Goal: Transaction & Acquisition: Purchase product/service

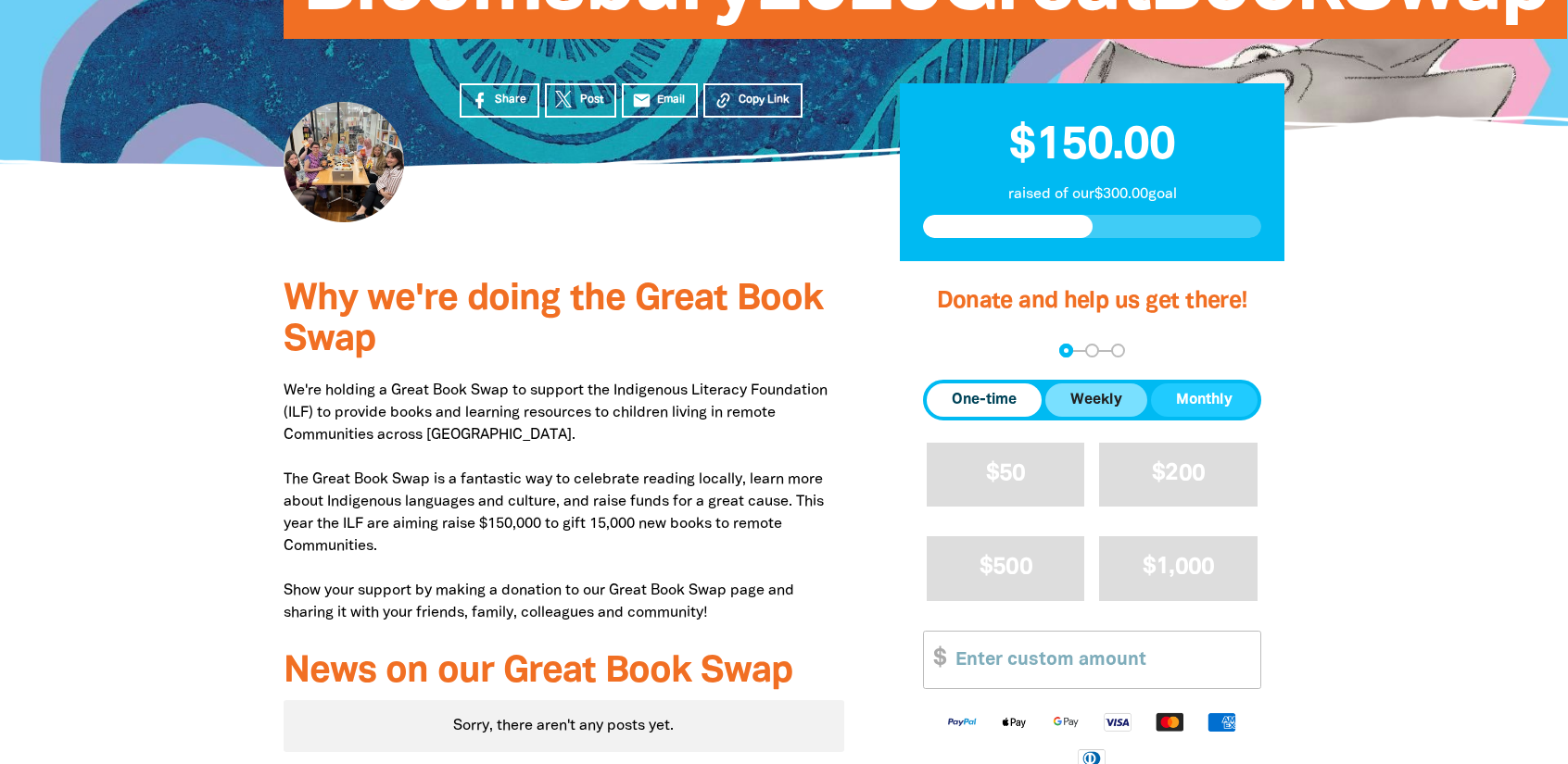
scroll to position [371, 0]
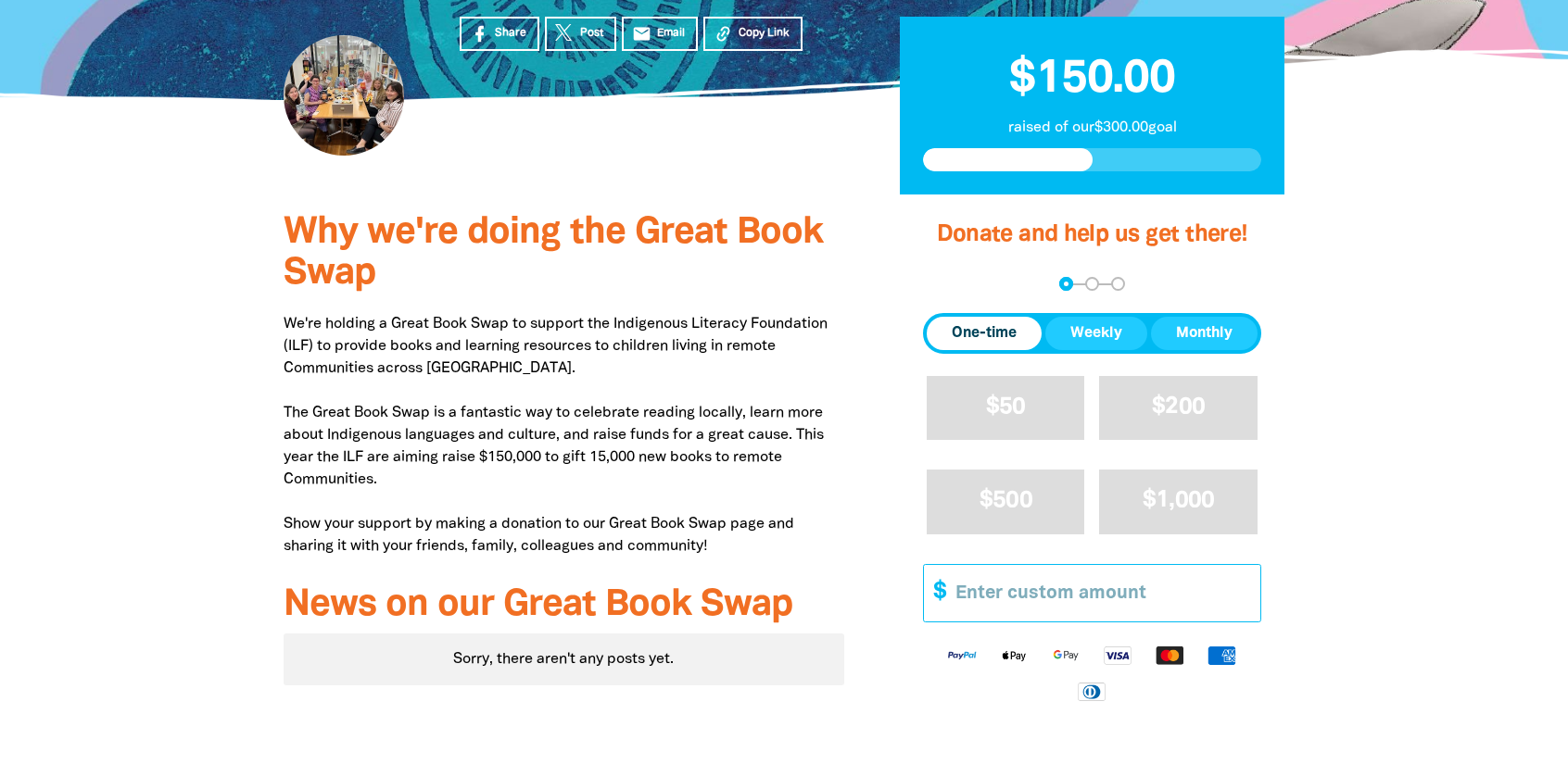
click at [1040, 604] on input "Other Amount" at bounding box center [1101, 593] width 318 height 57
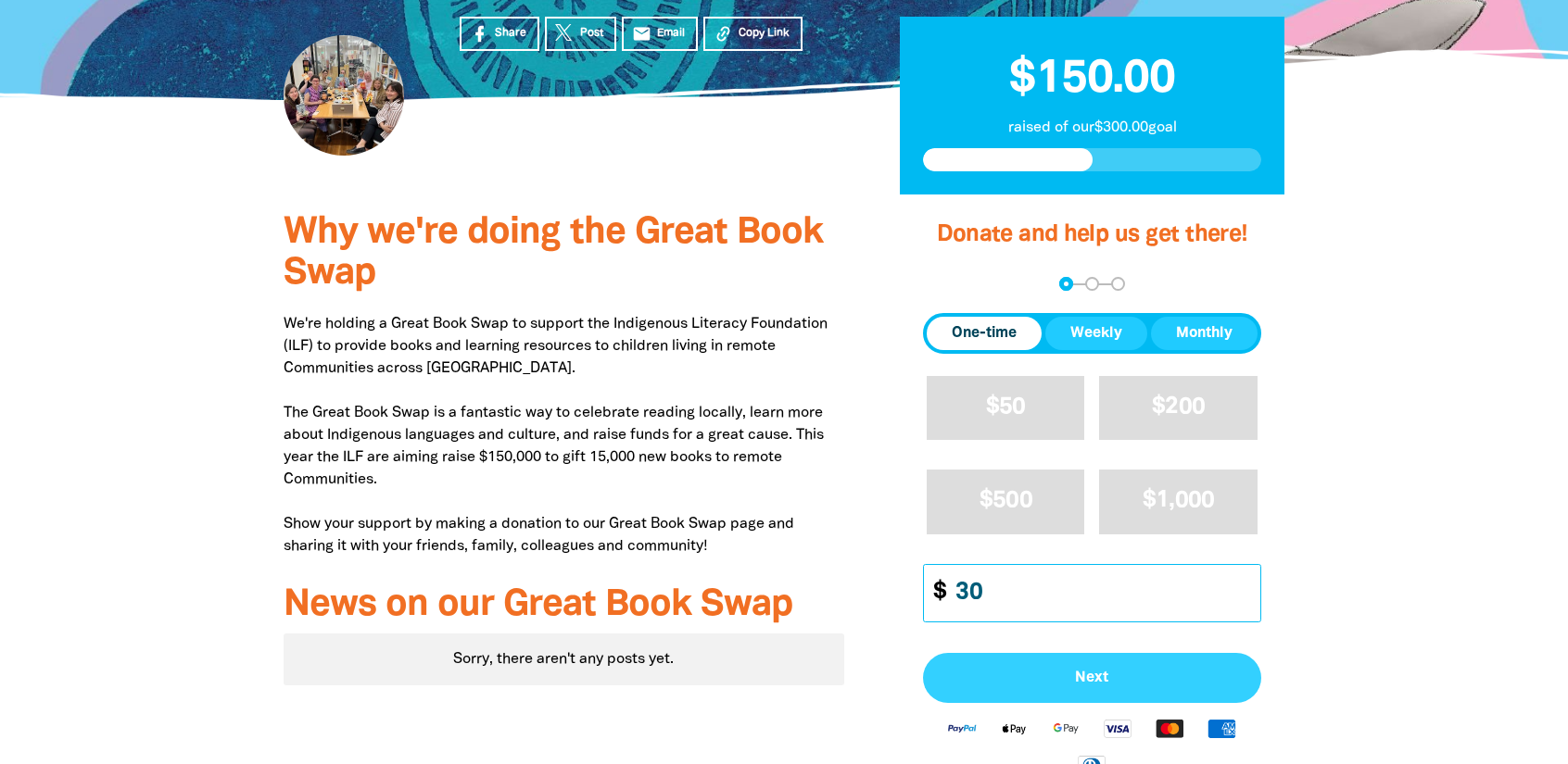
type input "30"
click at [1121, 689] on button "Next" at bounding box center [1092, 677] width 338 height 50
select select "AU"
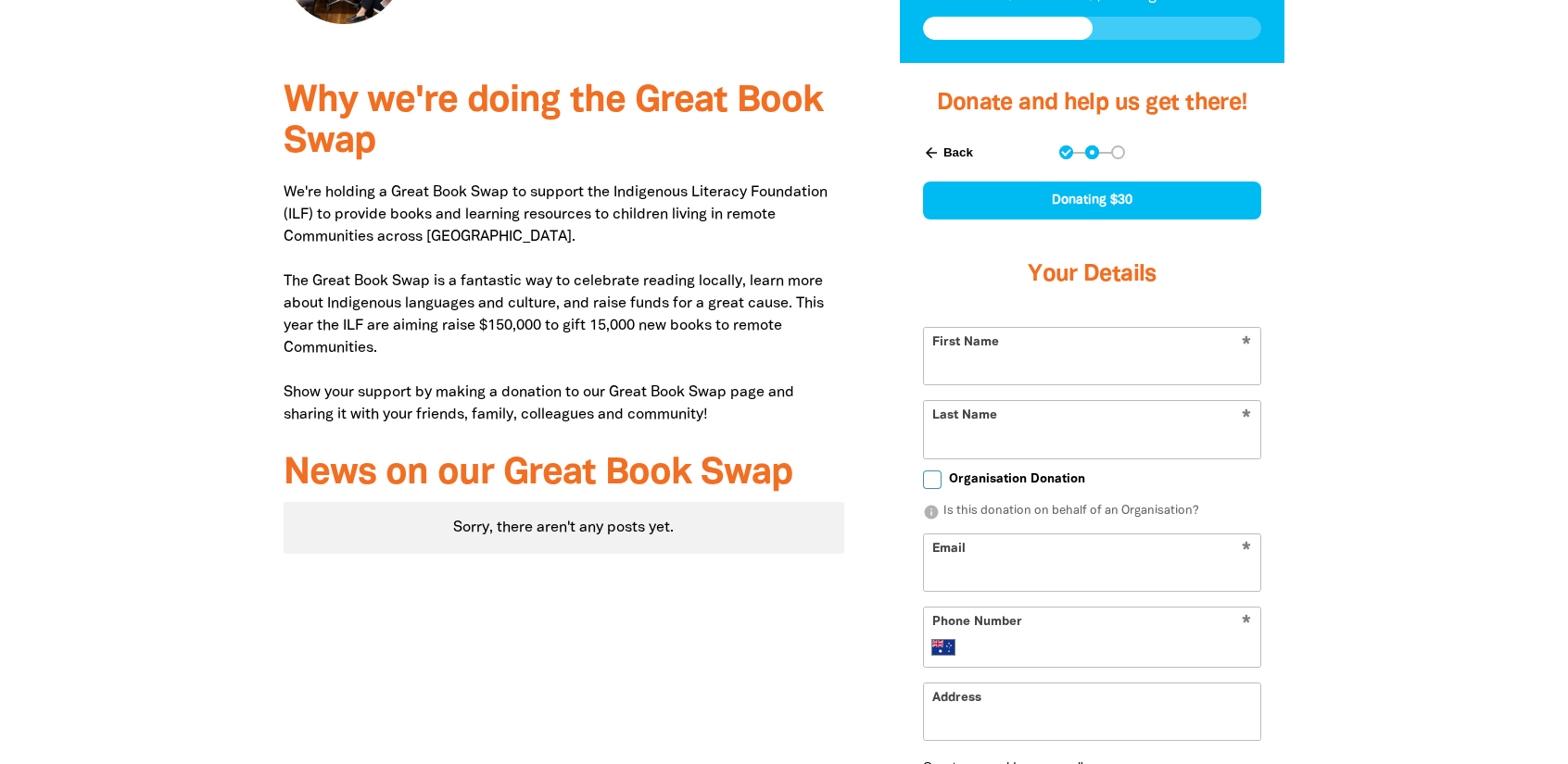
scroll to position [521, 0]
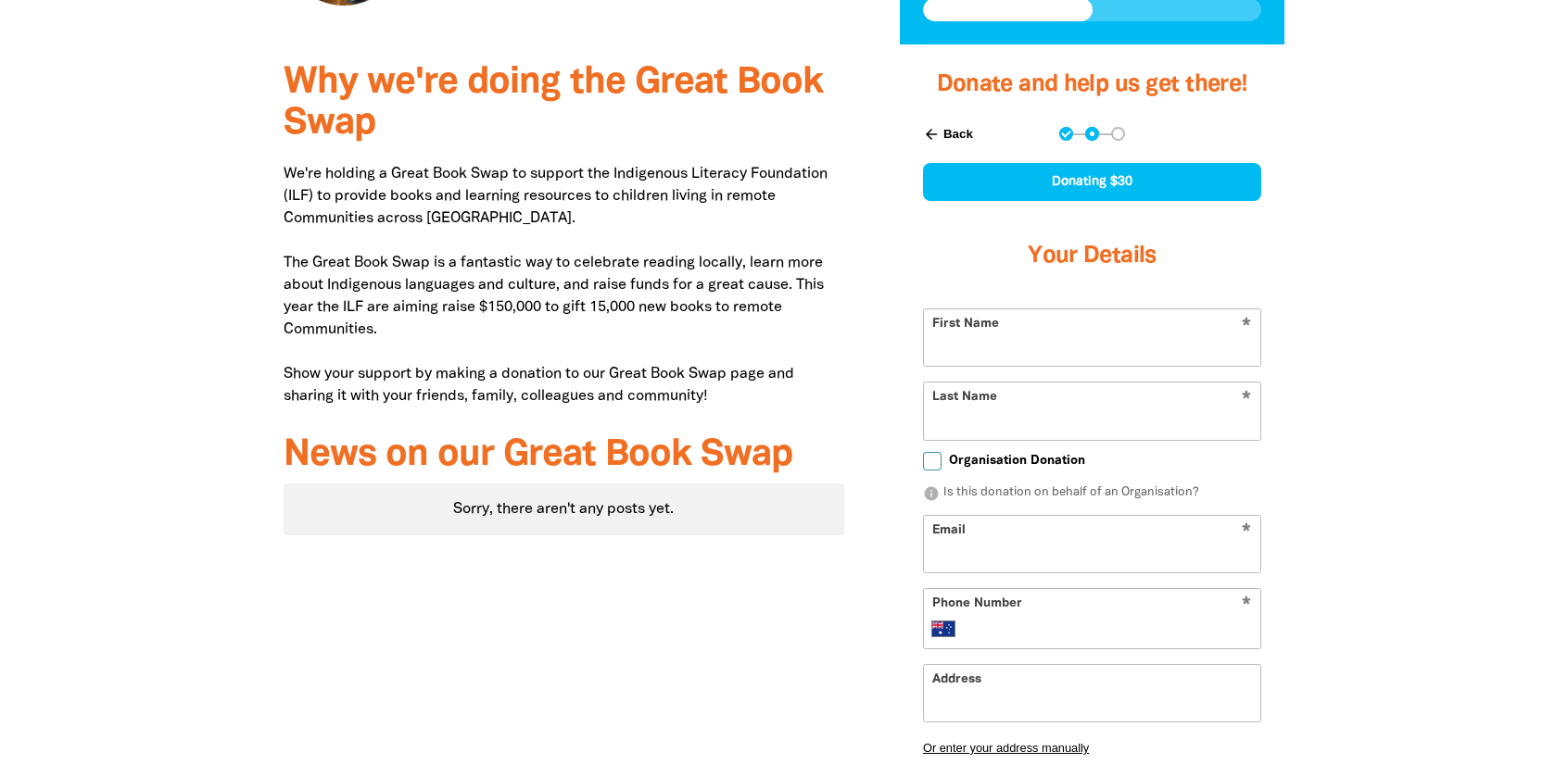
click at [1003, 346] on input "First Name" at bounding box center [1092, 338] width 336 height 57
type input "[PERSON_NAME]"
type input "Shillington"
type input "[EMAIL_ADDRESS][DOMAIN_NAME]"
type input "0411 861 707"
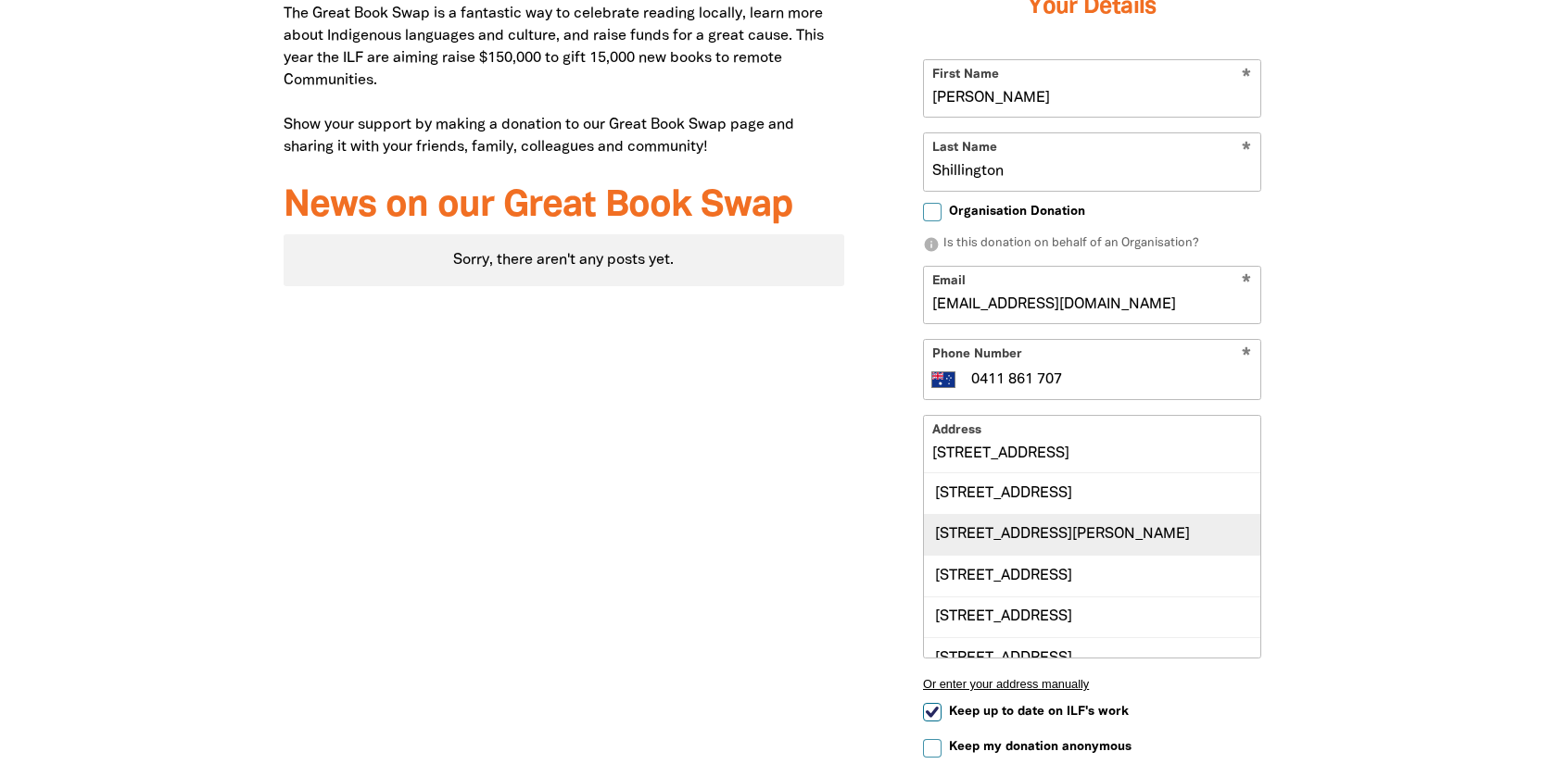
scroll to position [798, 0]
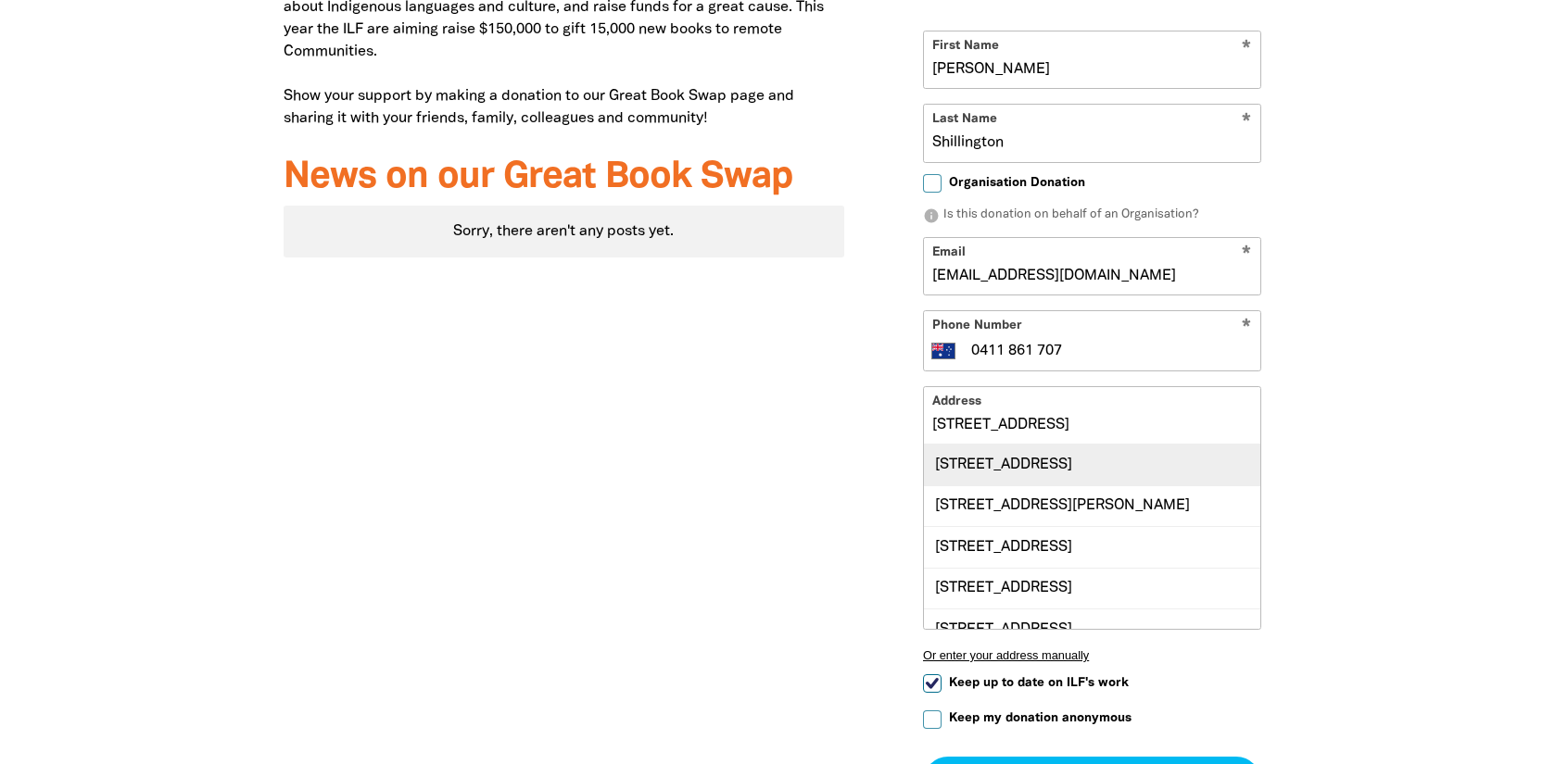
click at [1043, 452] on div "[STREET_ADDRESS]" at bounding box center [1092, 464] width 336 height 40
type input "[STREET_ADDRESS]"
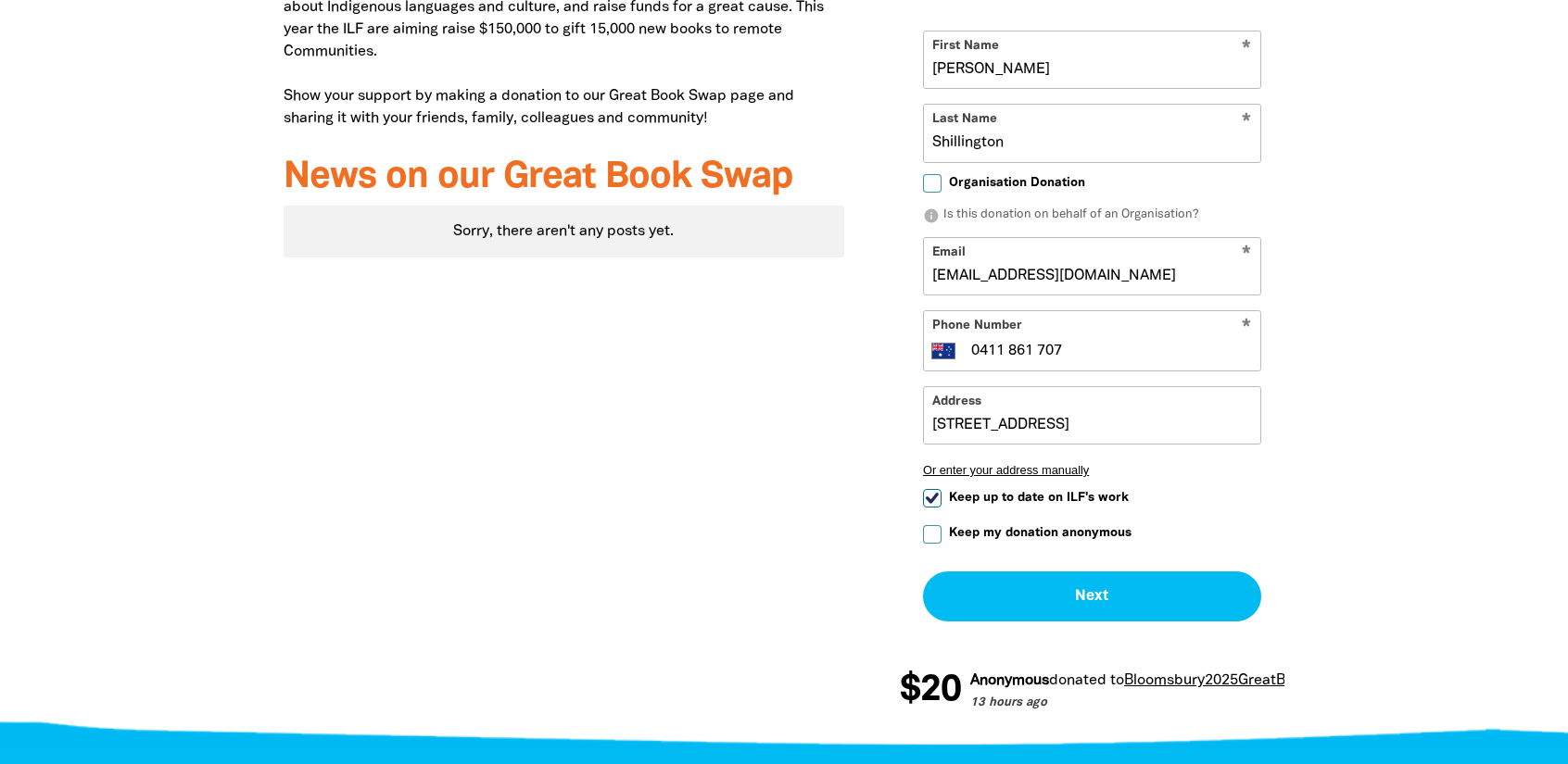
click at [931, 493] on input "Keep up to date on ILF's work" at bounding box center [932, 498] width 19 height 19
checkbox input "false"
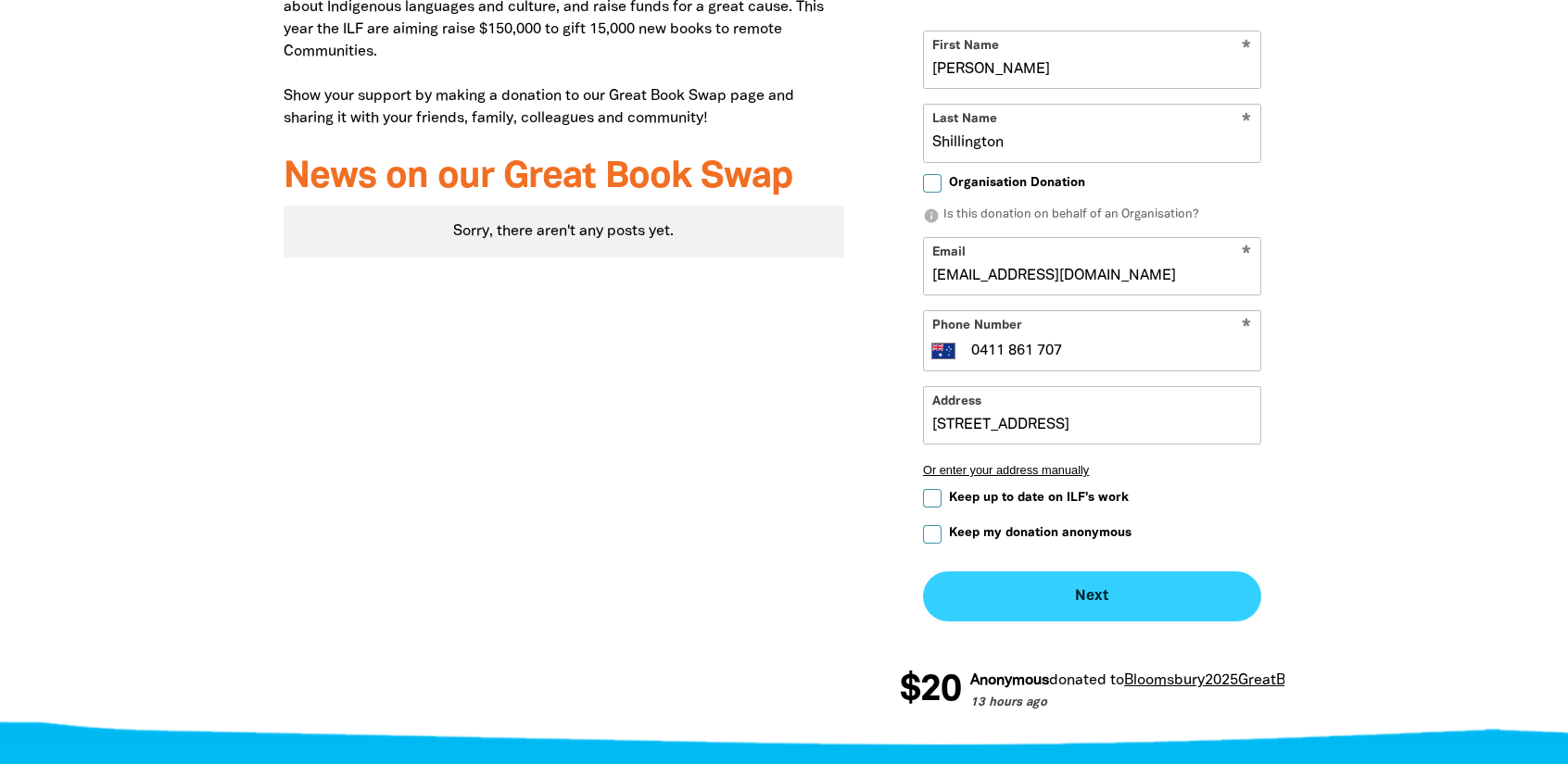
click at [1056, 590] on button "Next chevron_right" at bounding box center [1092, 596] width 338 height 50
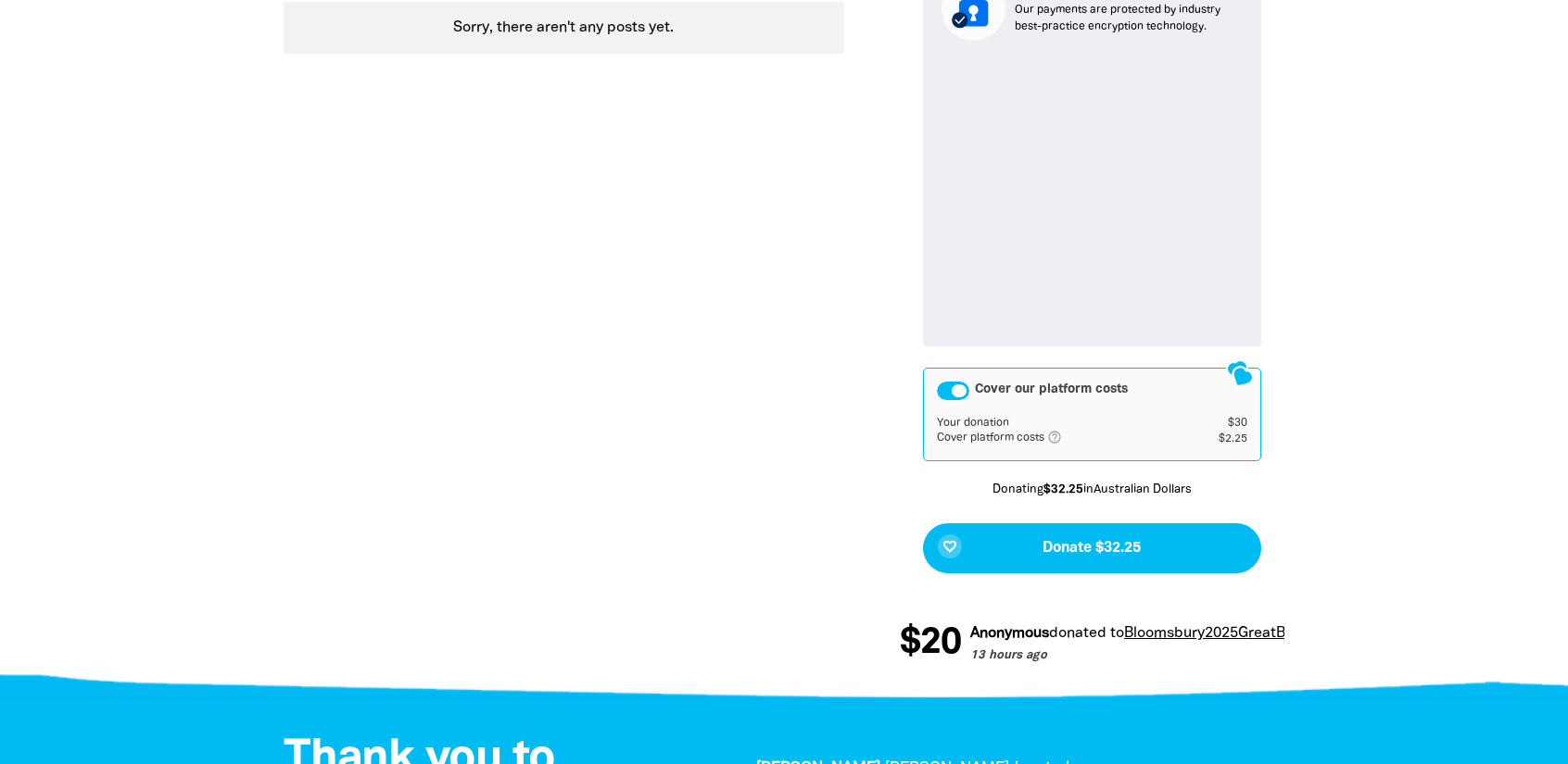
scroll to position [1064, 0]
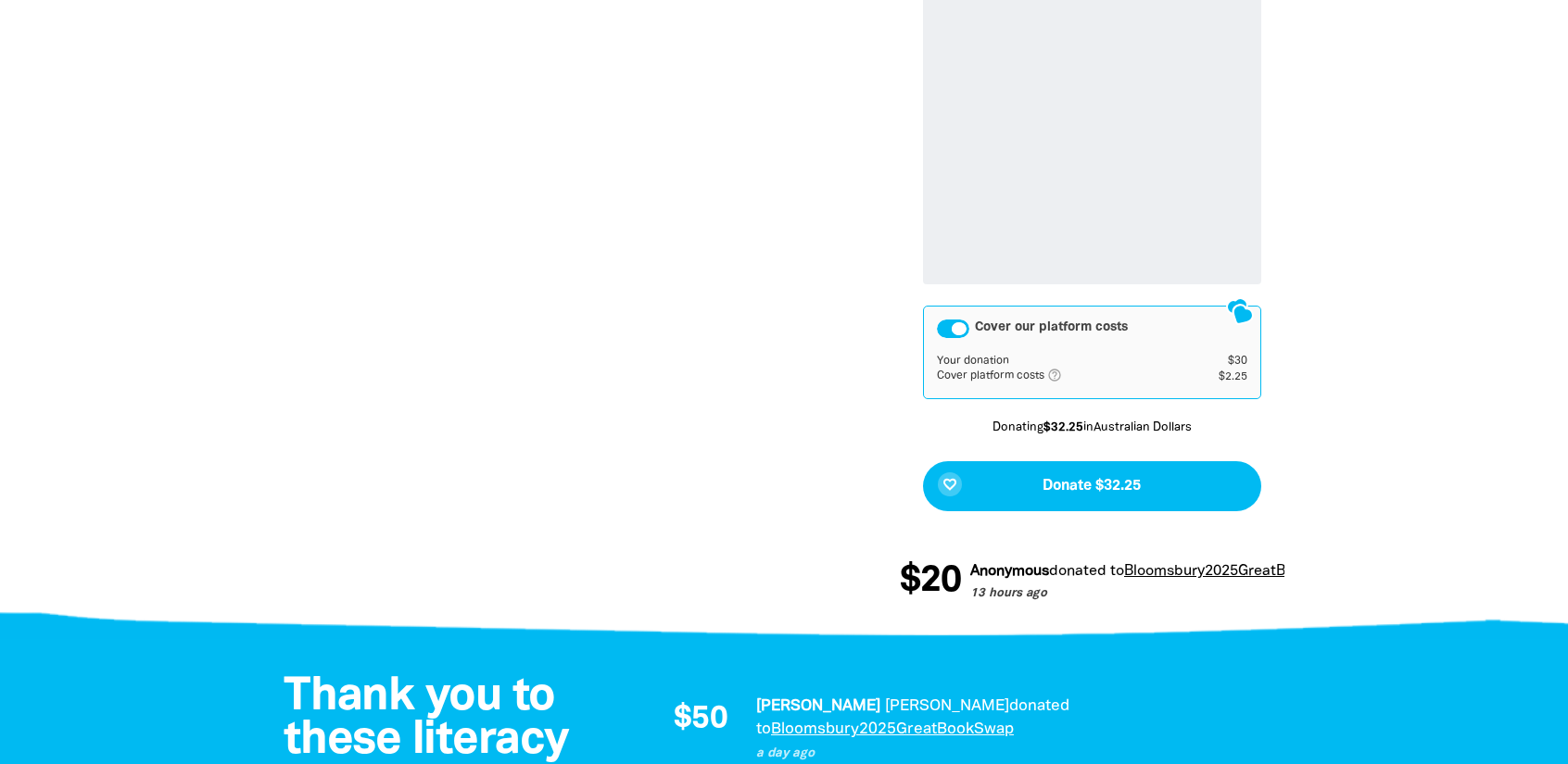
click at [956, 329] on div "Cover our platform costs" at bounding box center [953, 329] width 32 height 19
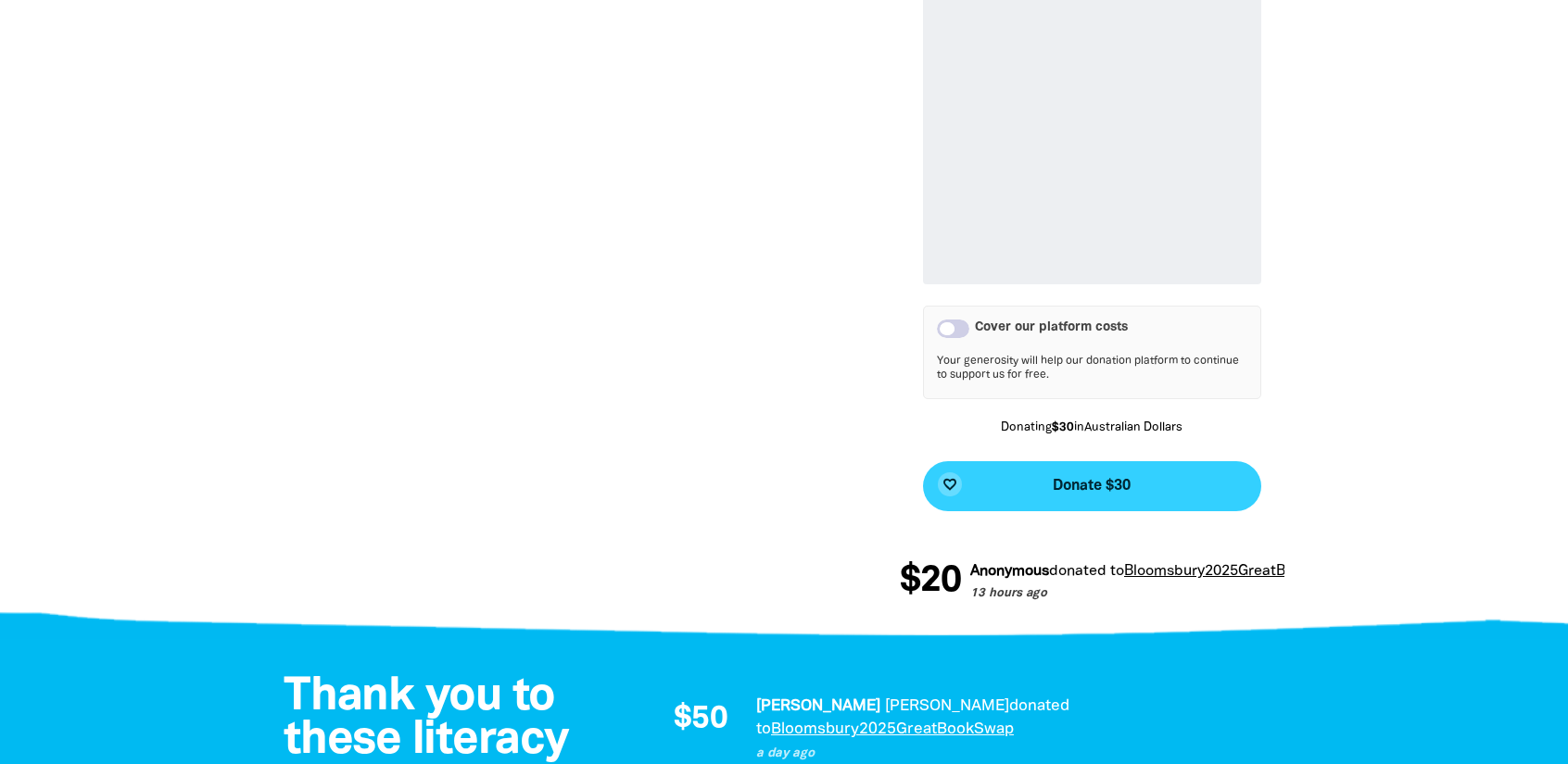
click at [1067, 490] on span "Donate $30" at bounding box center [1092, 487] width 77 height 15
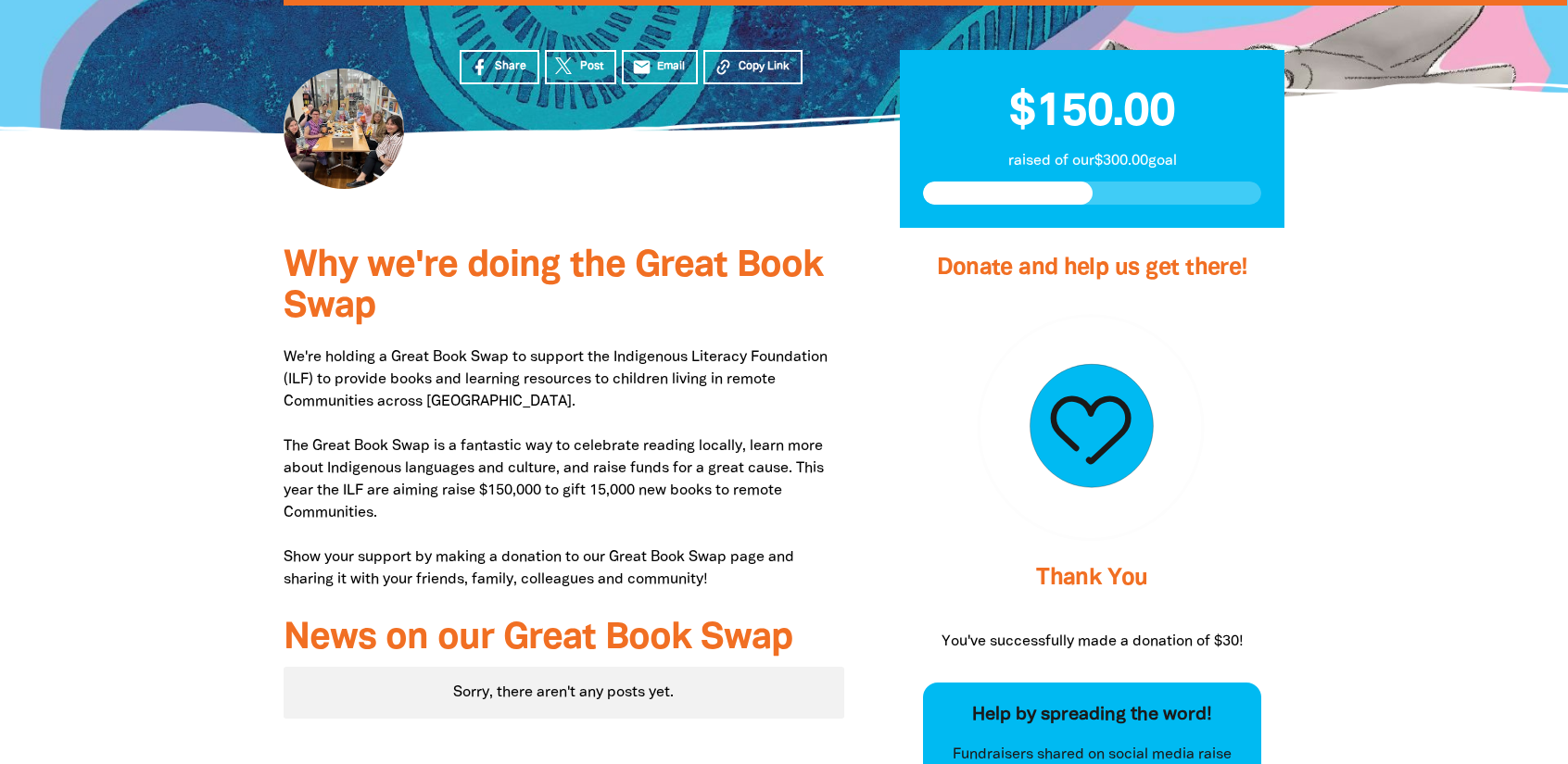
scroll to position [324, 0]
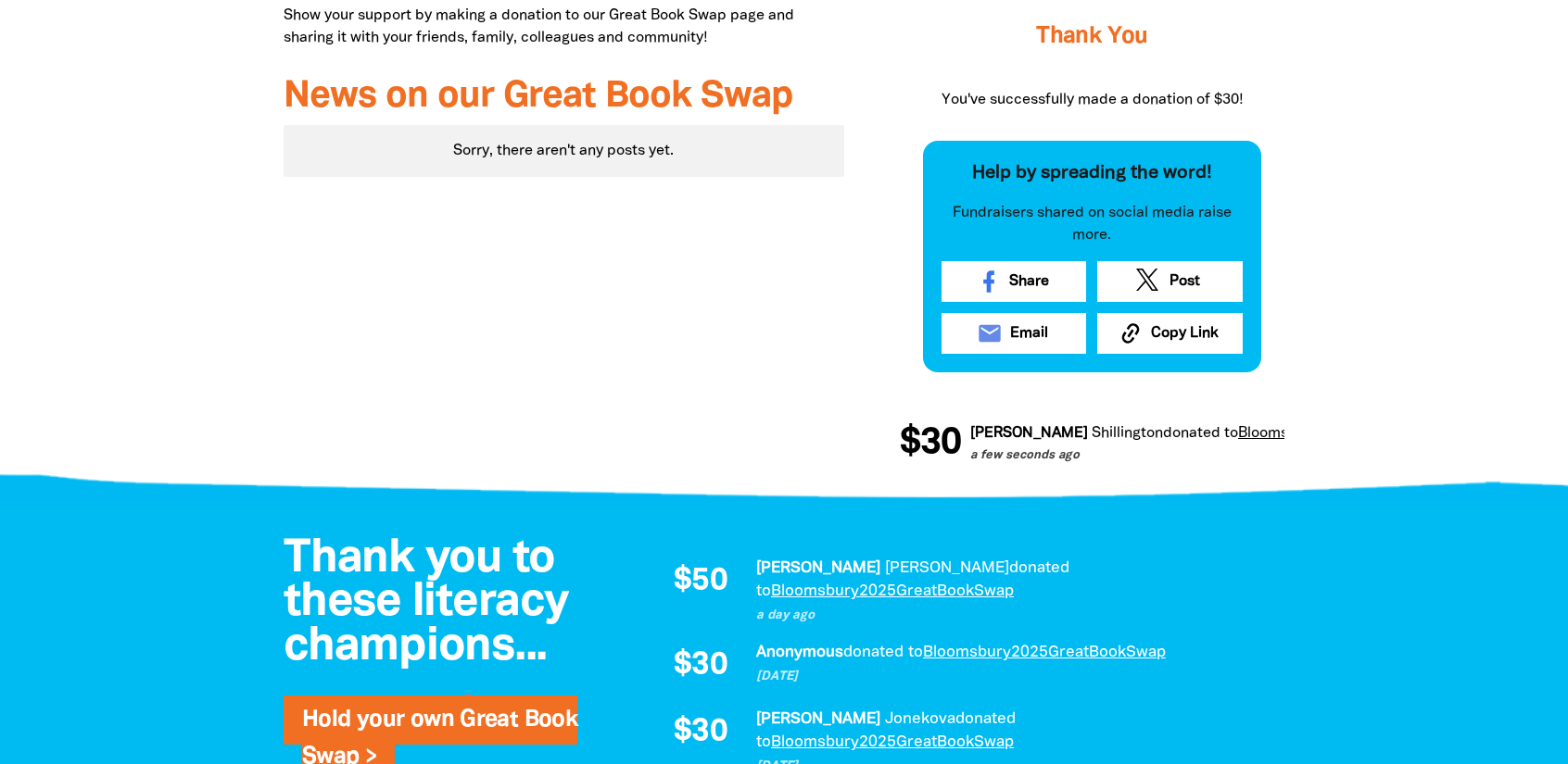
click at [1461, 431] on div at bounding box center [784, 88] width 1568 height 805
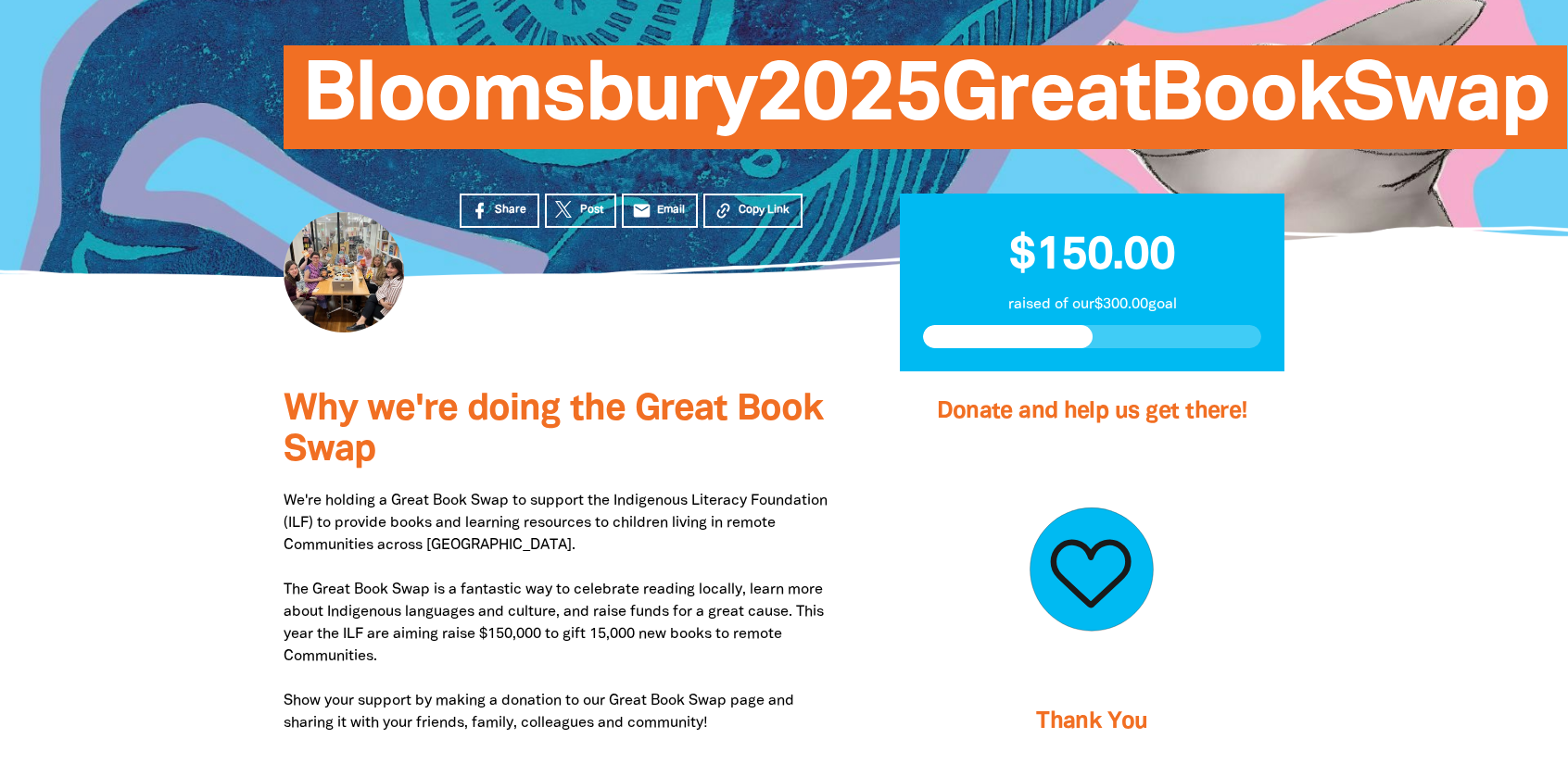
scroll to position [0, 0]
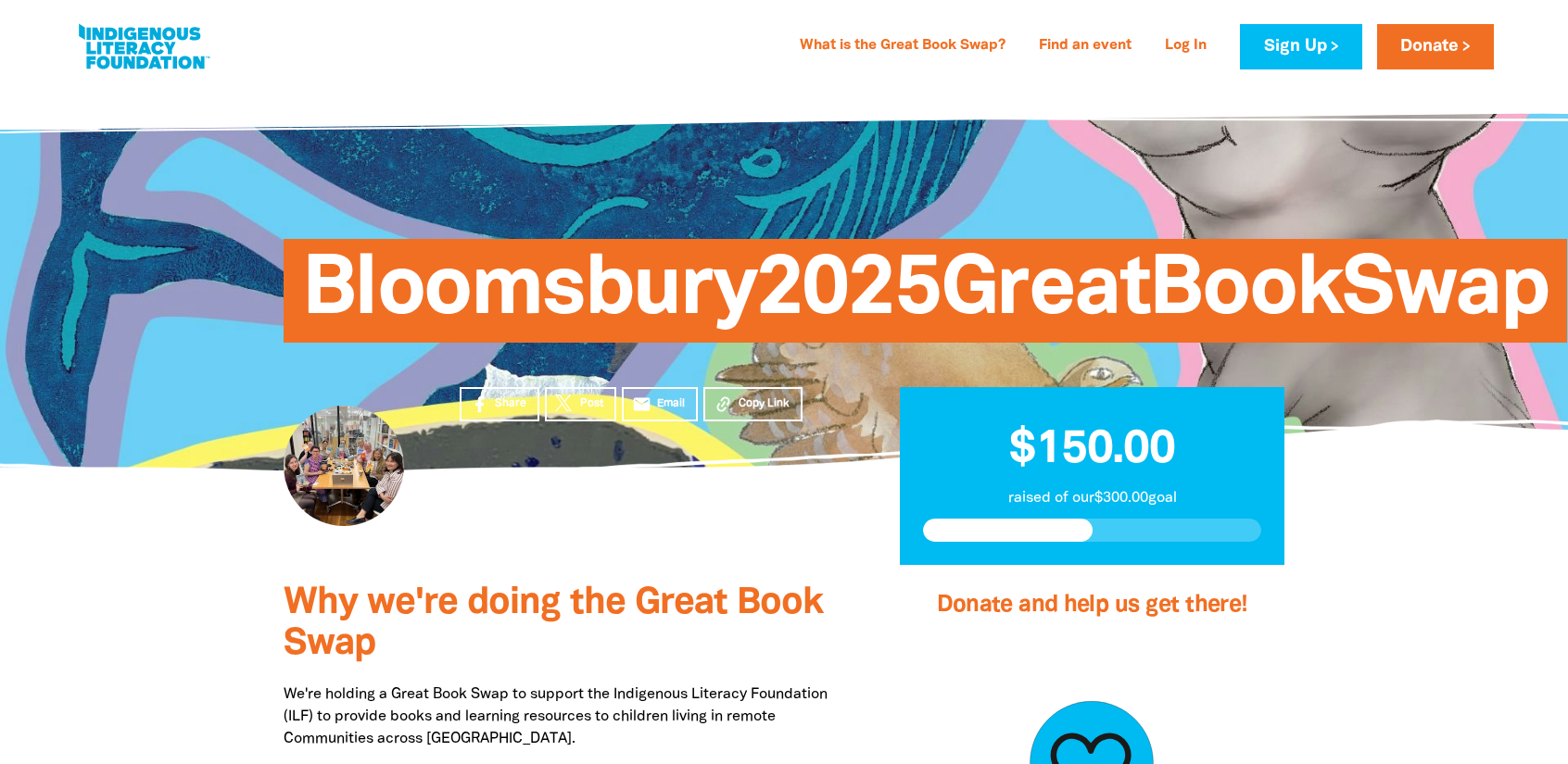
click at [547, 285] on span "Bloomsbury2025GreatBookSwap" at bounding box center [925, 297] width 1246 height 90
click at [155, 42] on link at bounding box center [143, 47] width 139 height 57
select select "AU"
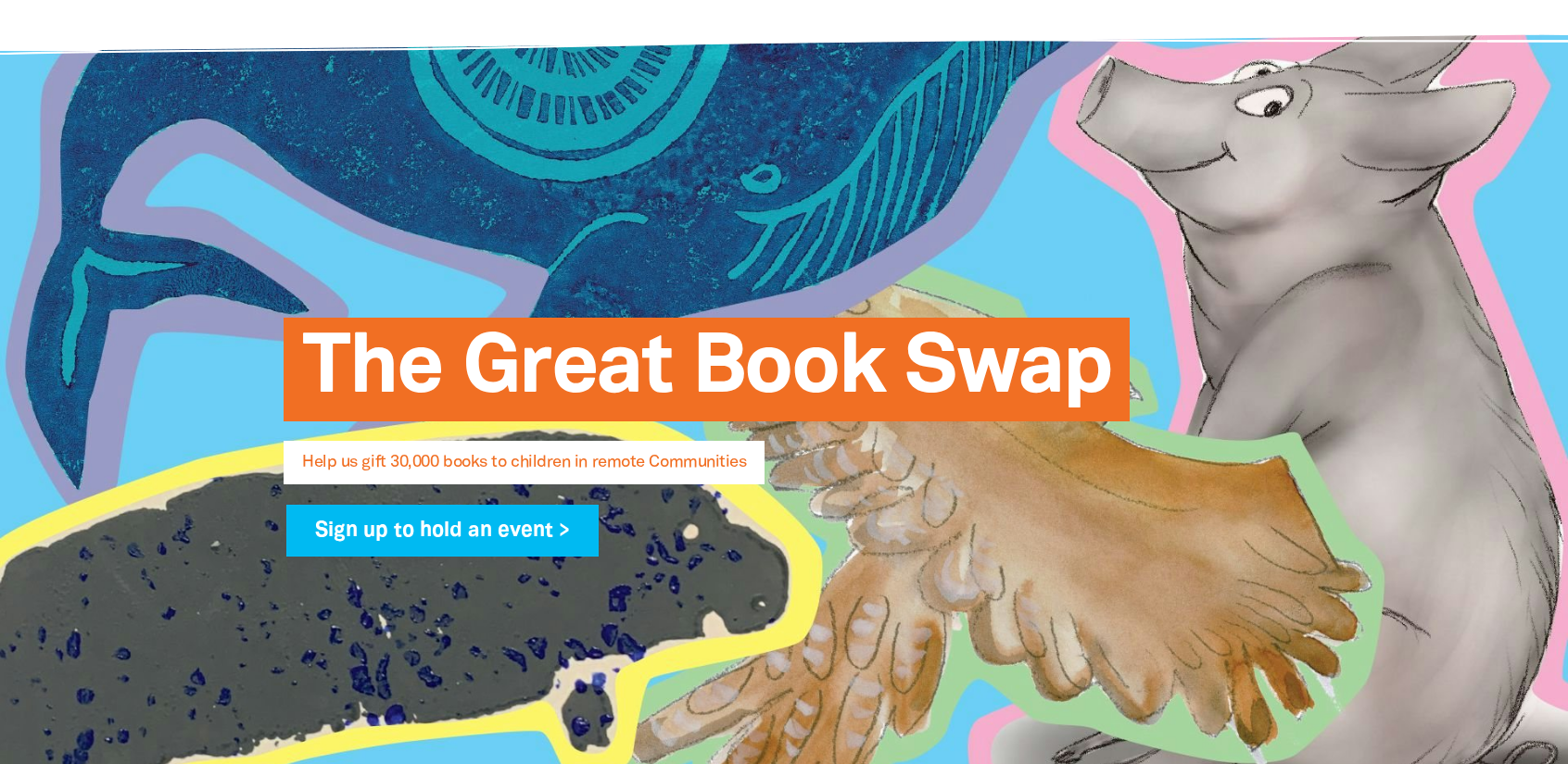
scroll to position [278, 0]
